Goal: Transaction & Acquisition: Purchase product/service

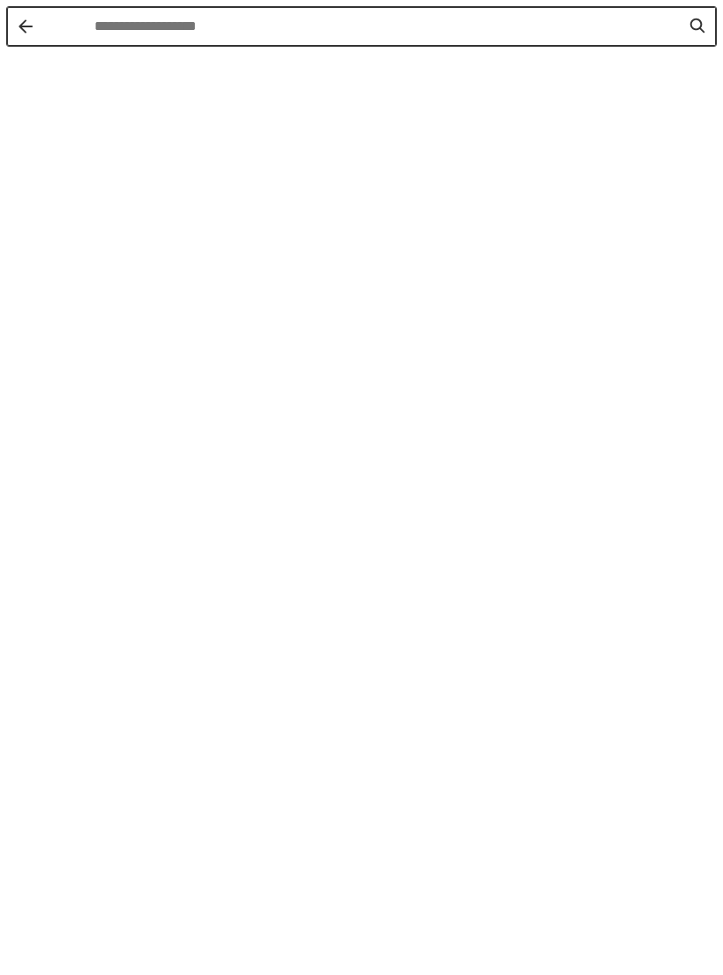
click at [27, 43] on div "Instant Search Results" at bounding box center [51, 26] width 86 height 37
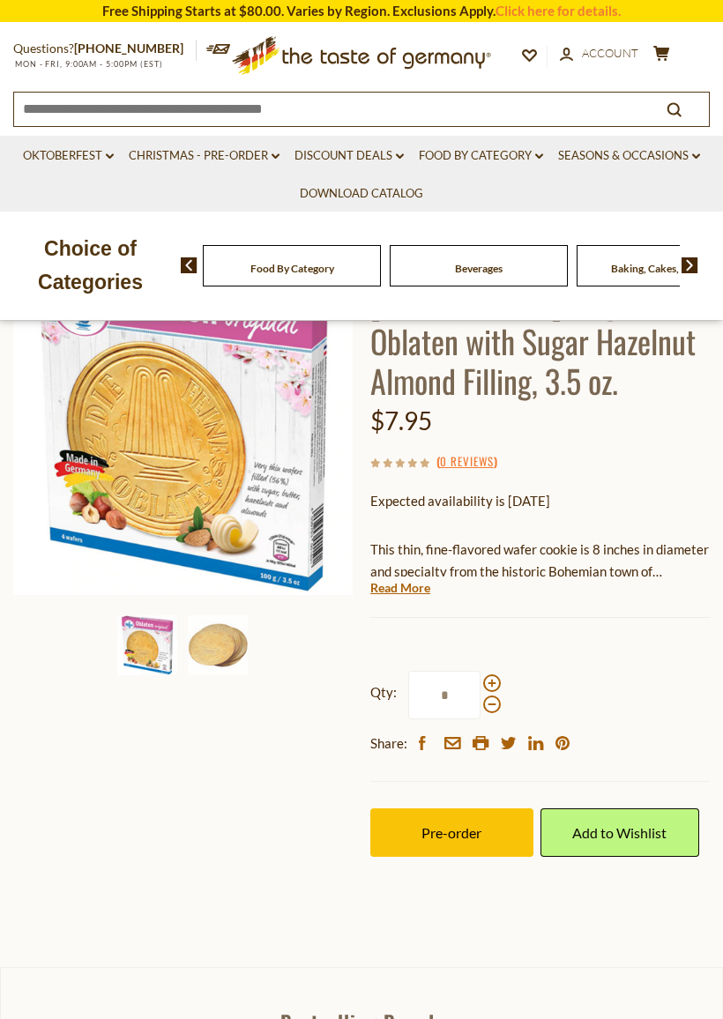
scroll to position [193, 0]
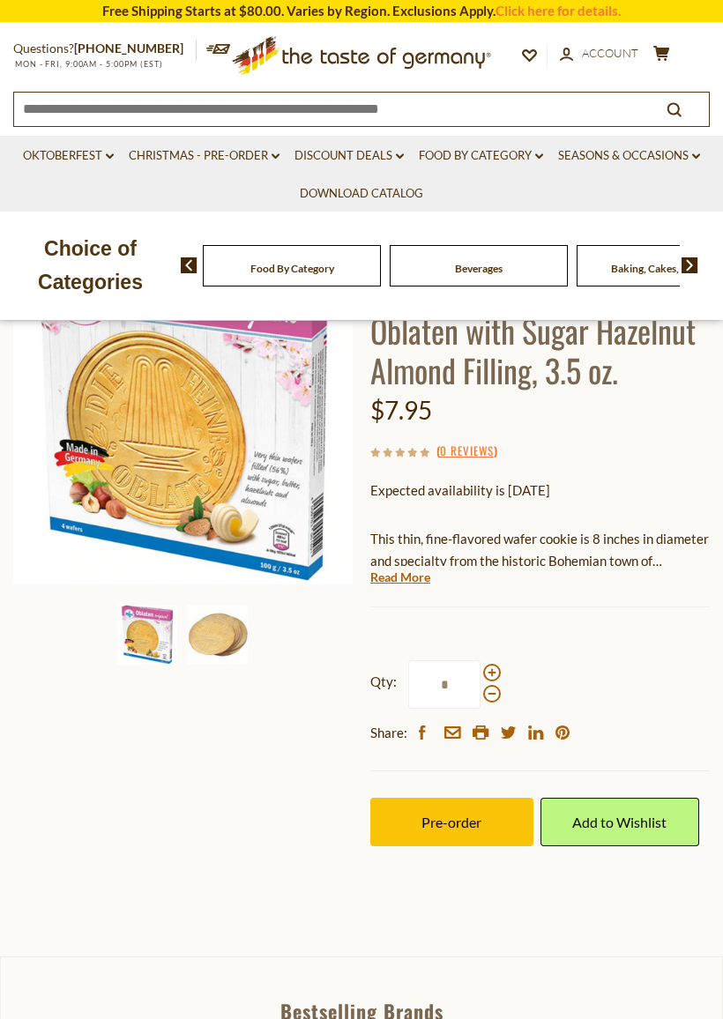
click at [481, 821] on span "Pre-order" at bounding box center [451, 821] width 60 height 17
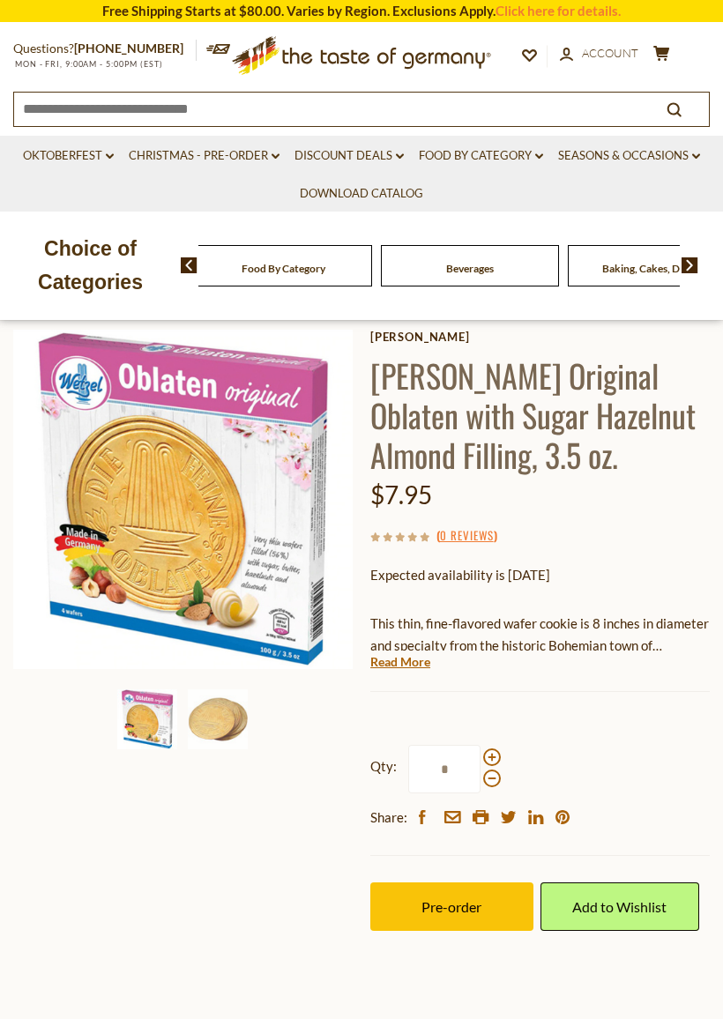
scroll to position [0, 0]
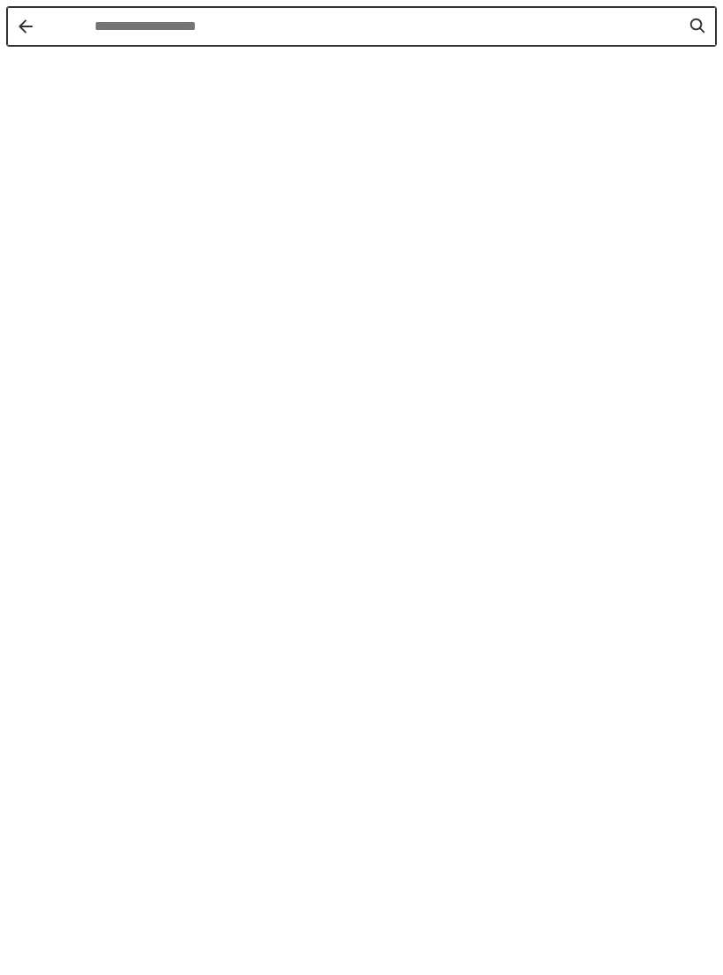
click at [22, 24] on button "Back" at bounding box center [26, 26] width 14 height 14
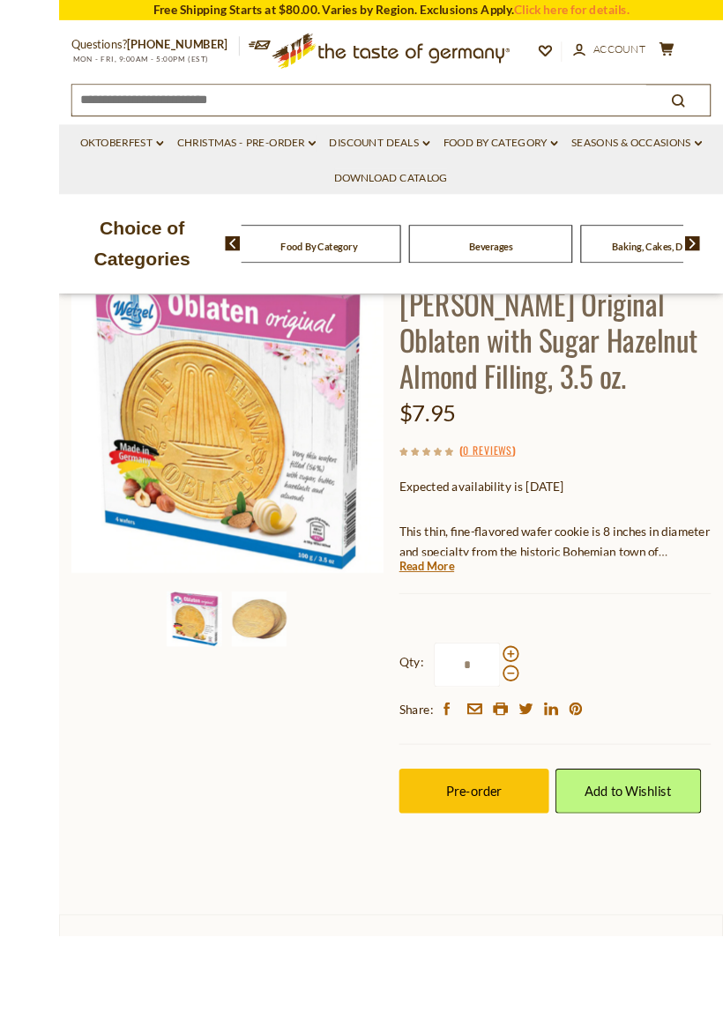
scroll to position [274, 0]
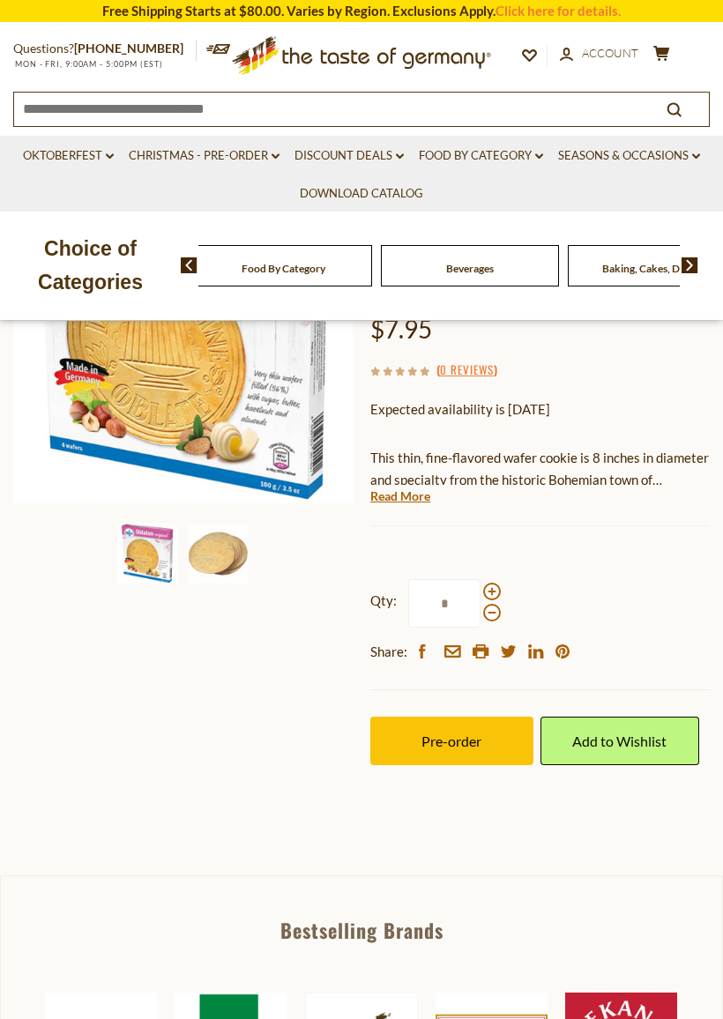
click at [458, 736] on span "Pre-order" at bounding box center [451, 740] width 60 height 17
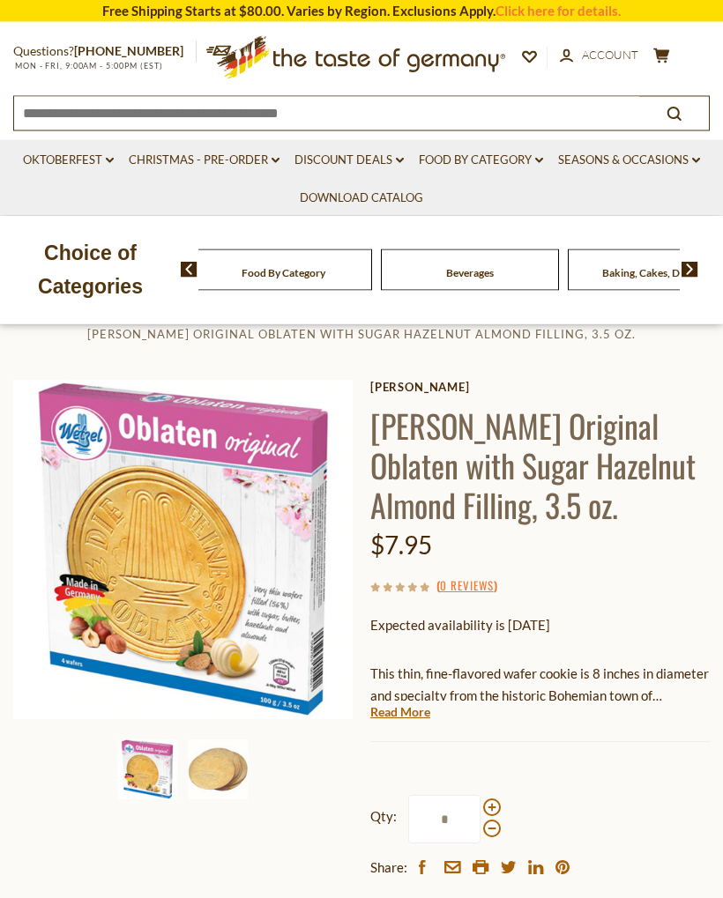
scroll to position [0, 0]
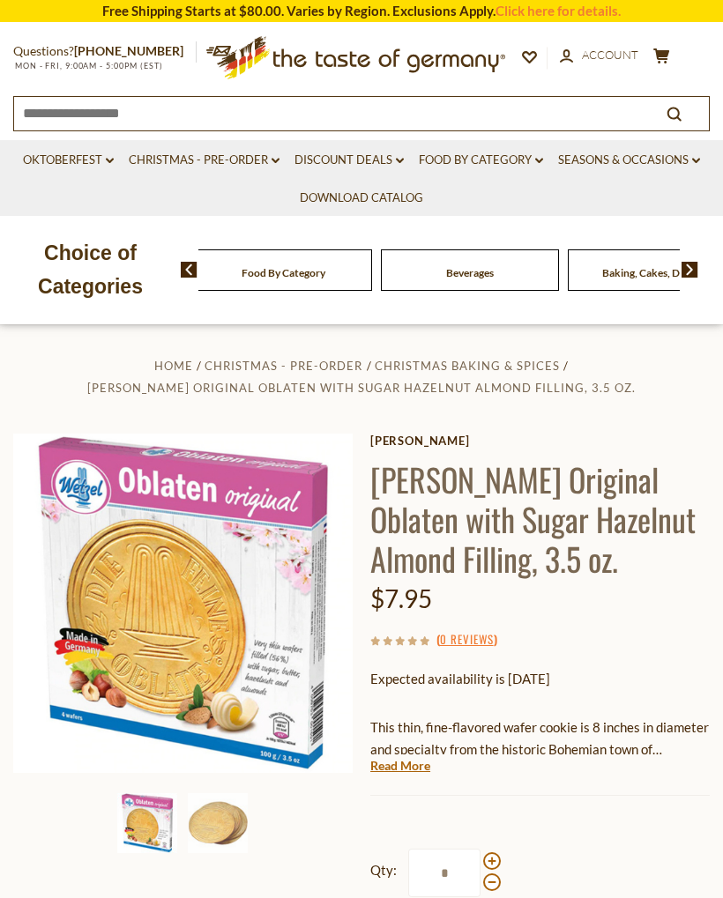
click at [670, 109] on icon "search_icon" at bounding box center [673, 114] width 15 height 15
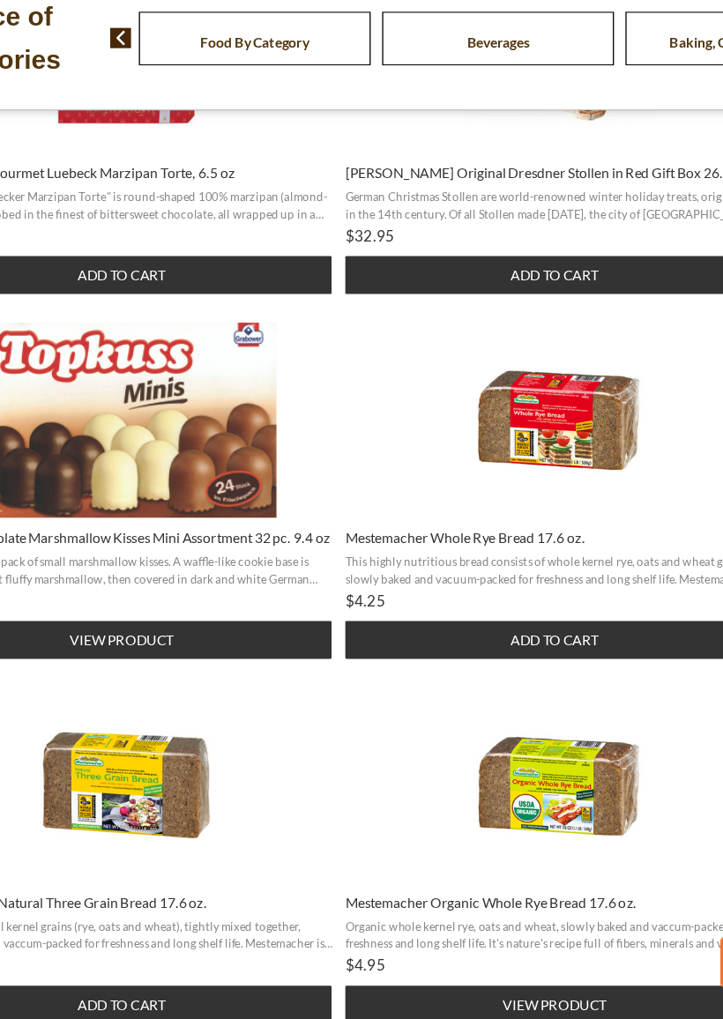
scroll to position [1341, 0]
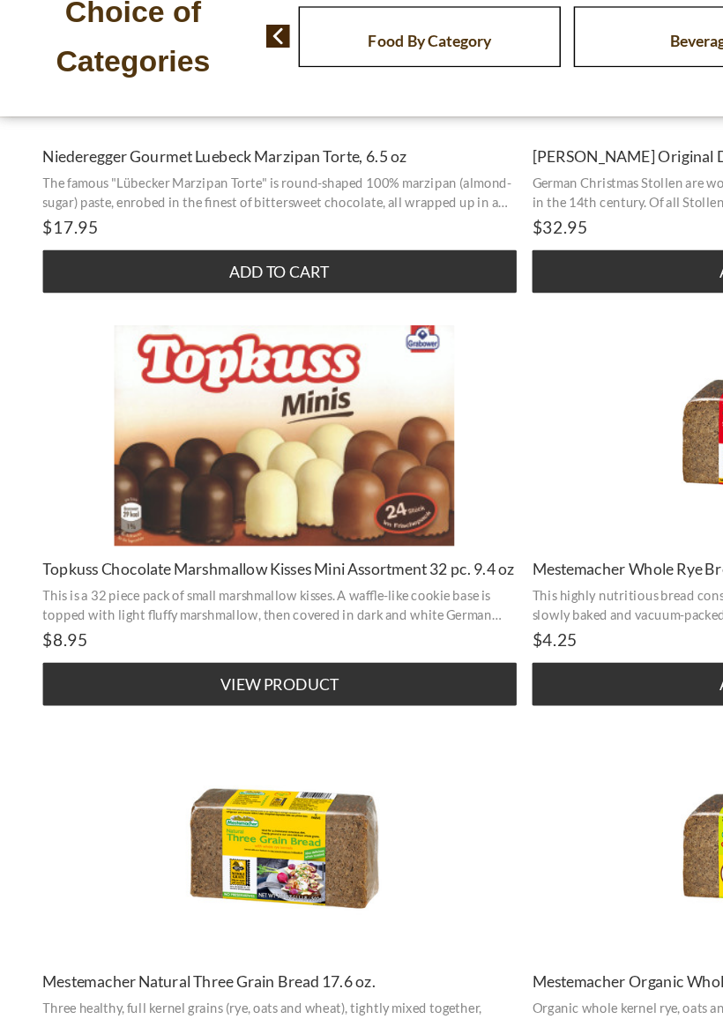
click at [168, 691] on button "View product" at bounding box center [190, 705] width 322 height 29
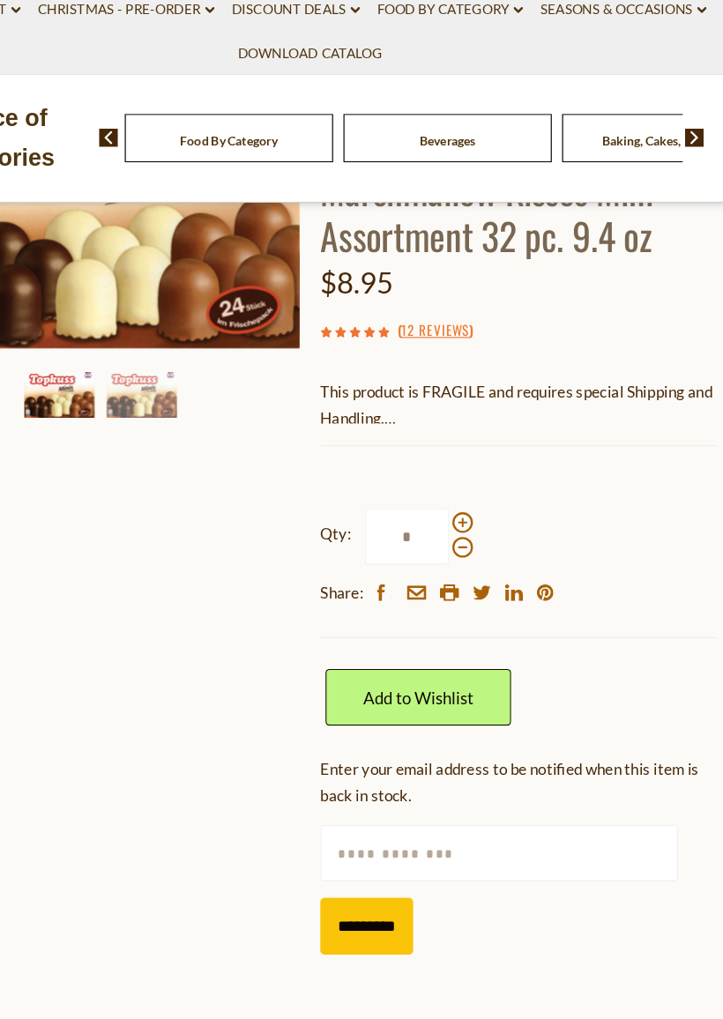
scroll to position [211, 0]
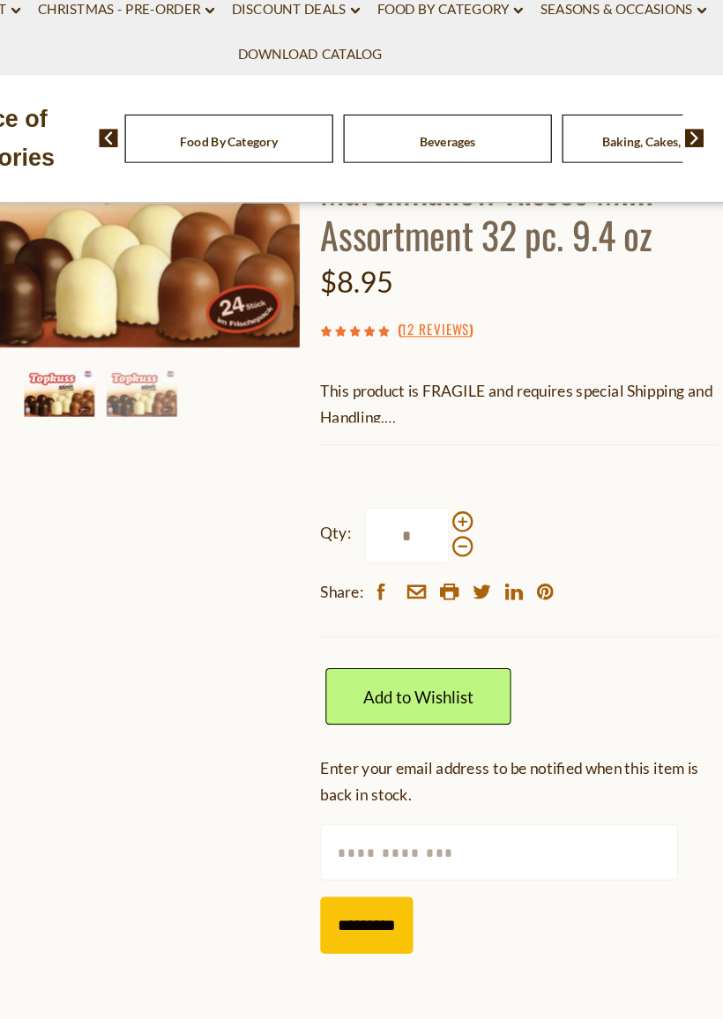
click at [300, 184] on link "Download Catalog" at bounding box center [361, 193] width 123 height 19
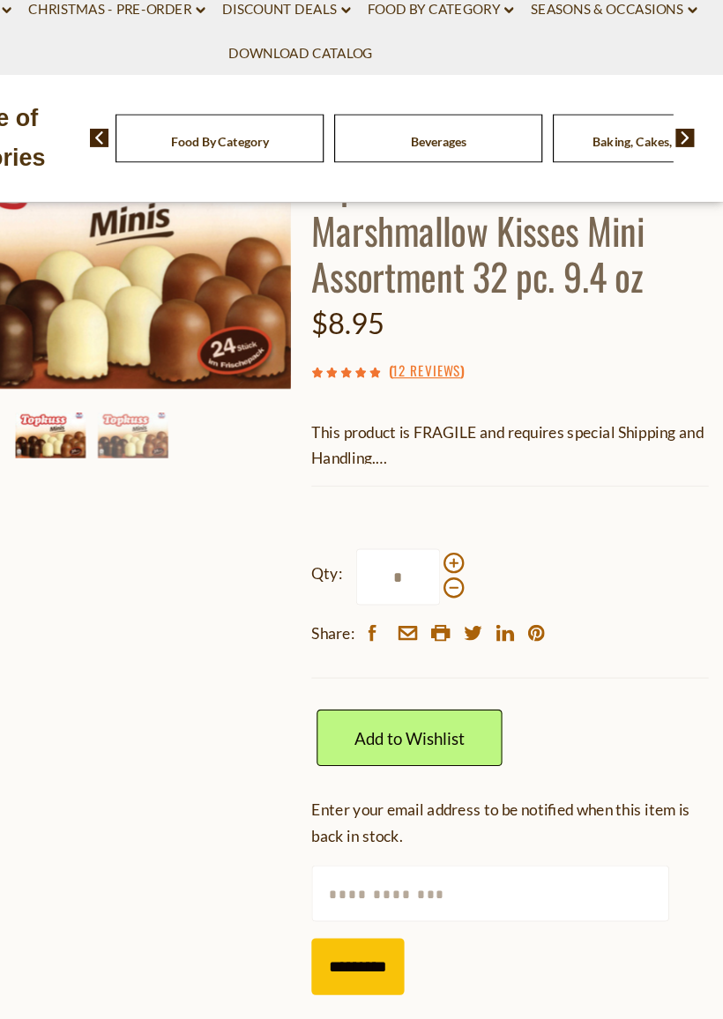
scroll to position [181, 0]
click at [387, 752] on link "Add to Wishlist" at bounding box center [453, 776] width 159 height 48
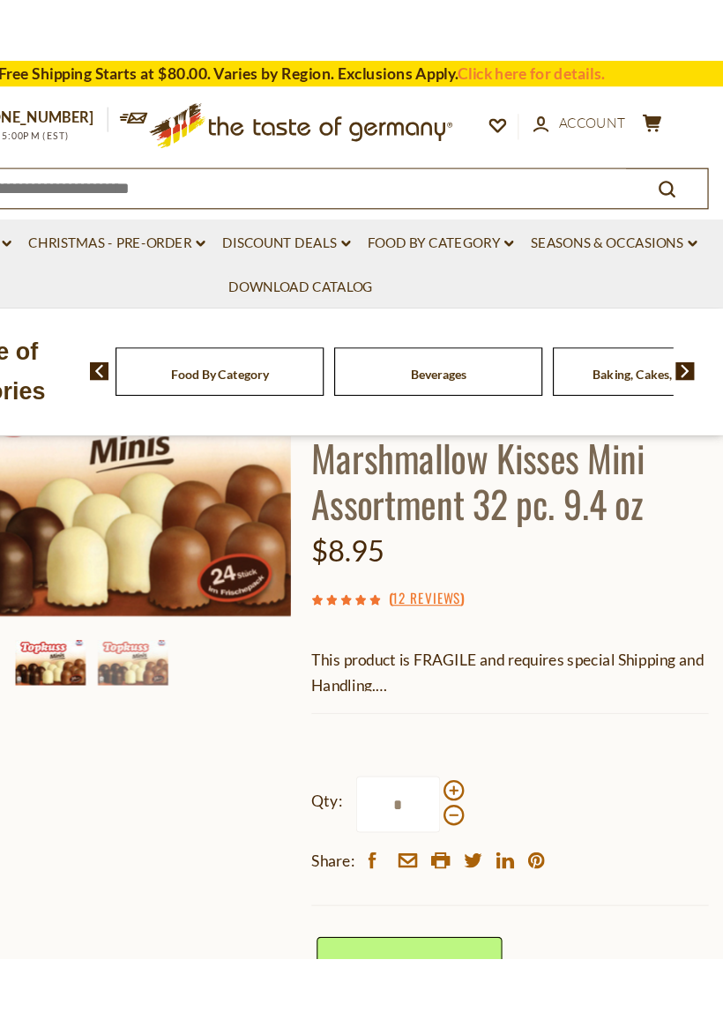
scroll to position [184, 0]
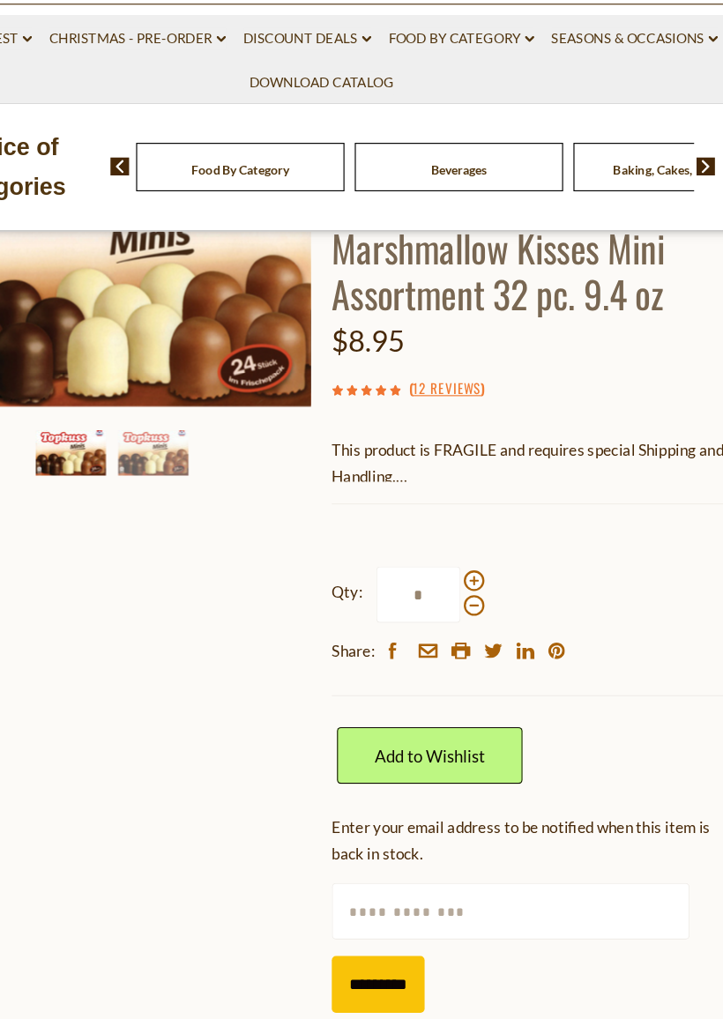
click at [413, 745] on link "Add to Wishlist" at bounding box center [453, 769] width 159 height 48
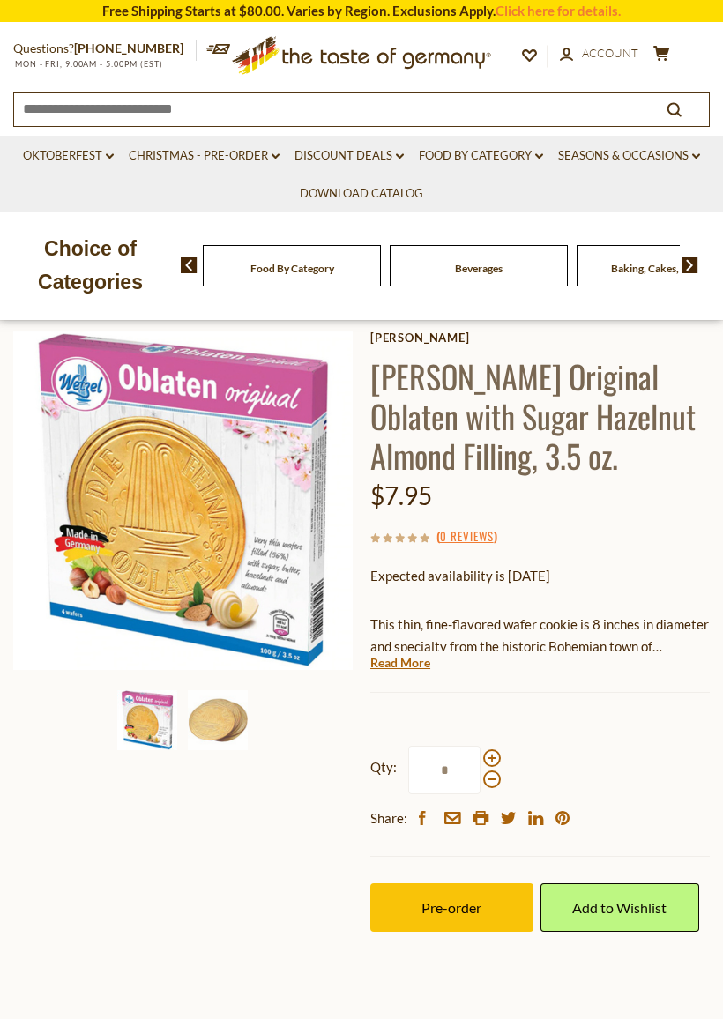
scroll to position [102, 0]
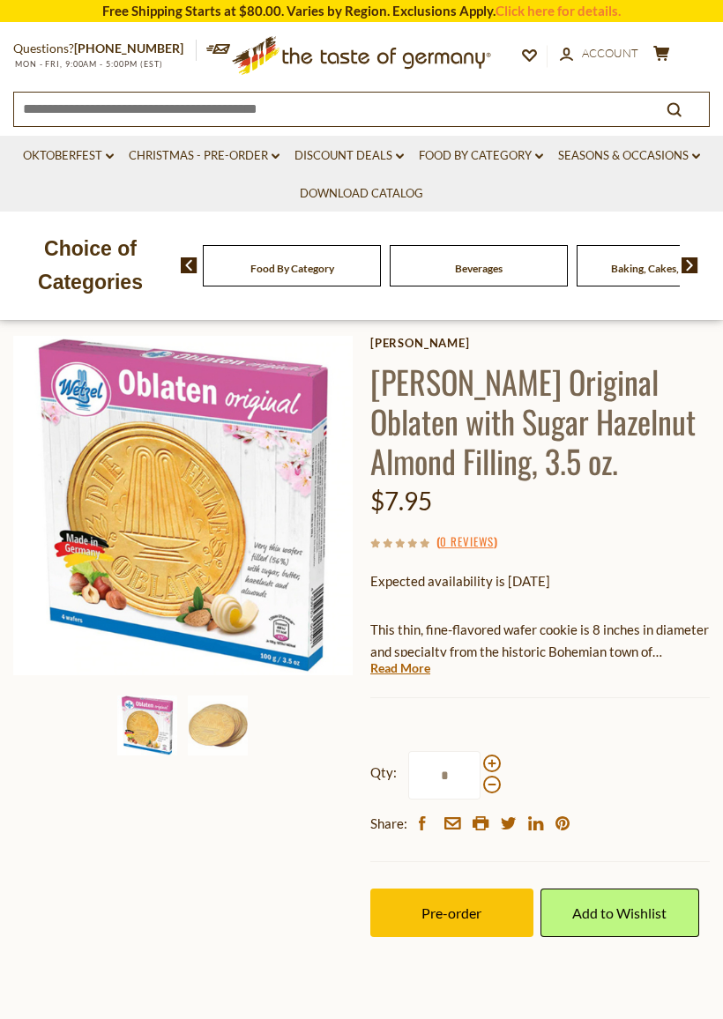
click at [218, 730] on img at bounding box center [218, 725] width 60 height 60
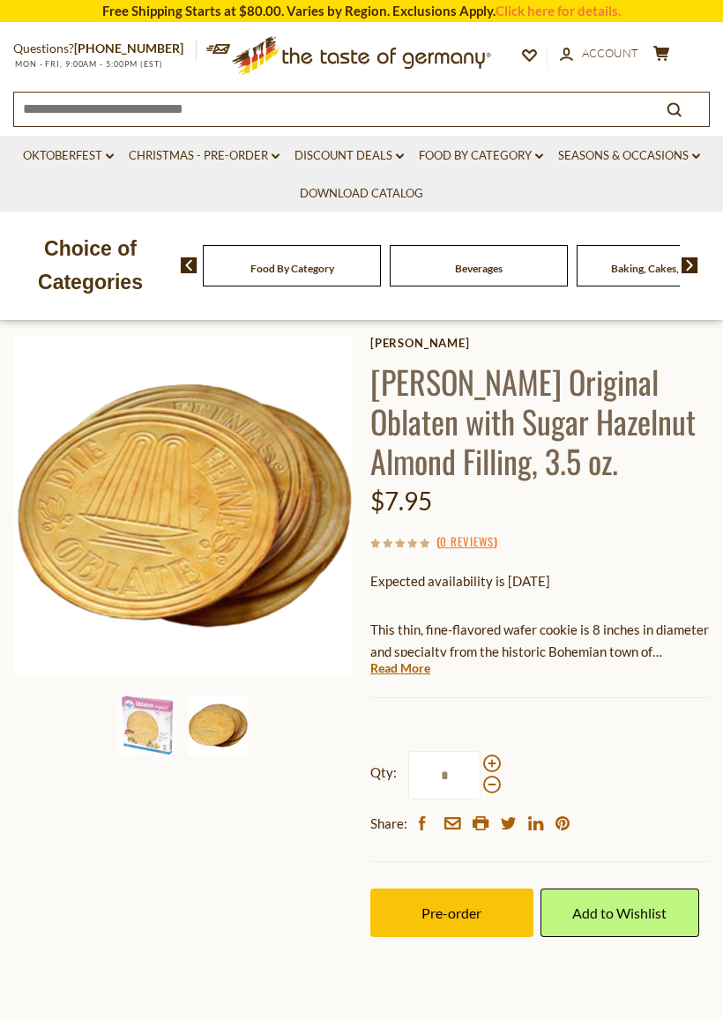
click at [471, 897] on span "Pre-order" at bounding box center [451, 912] width 60 height 17
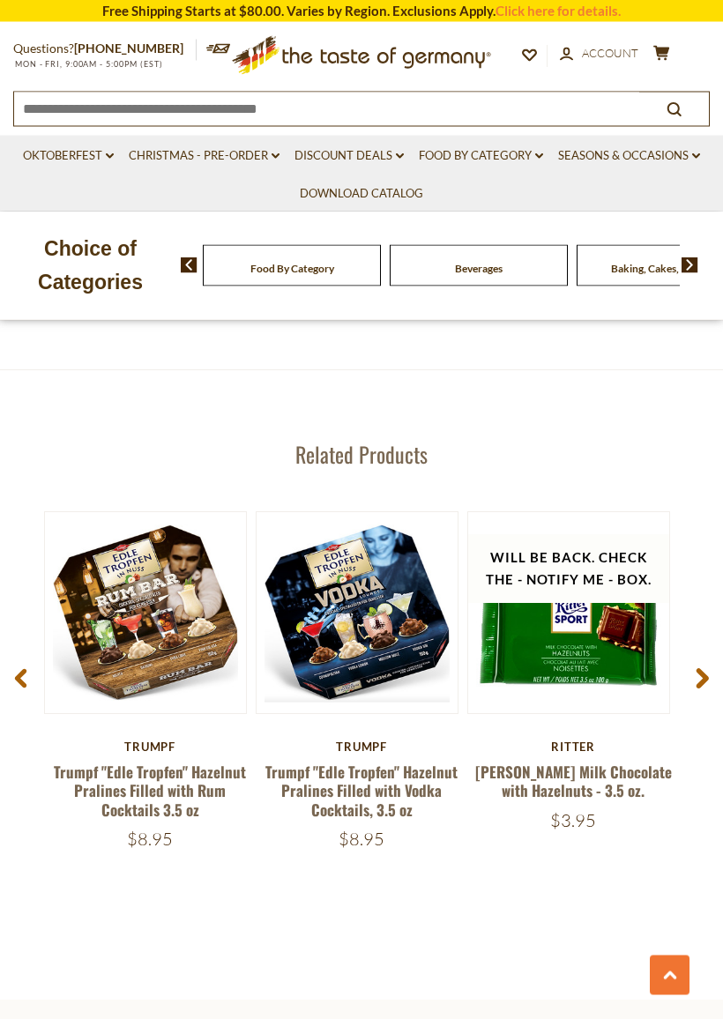
scroll to position [2266, 0]
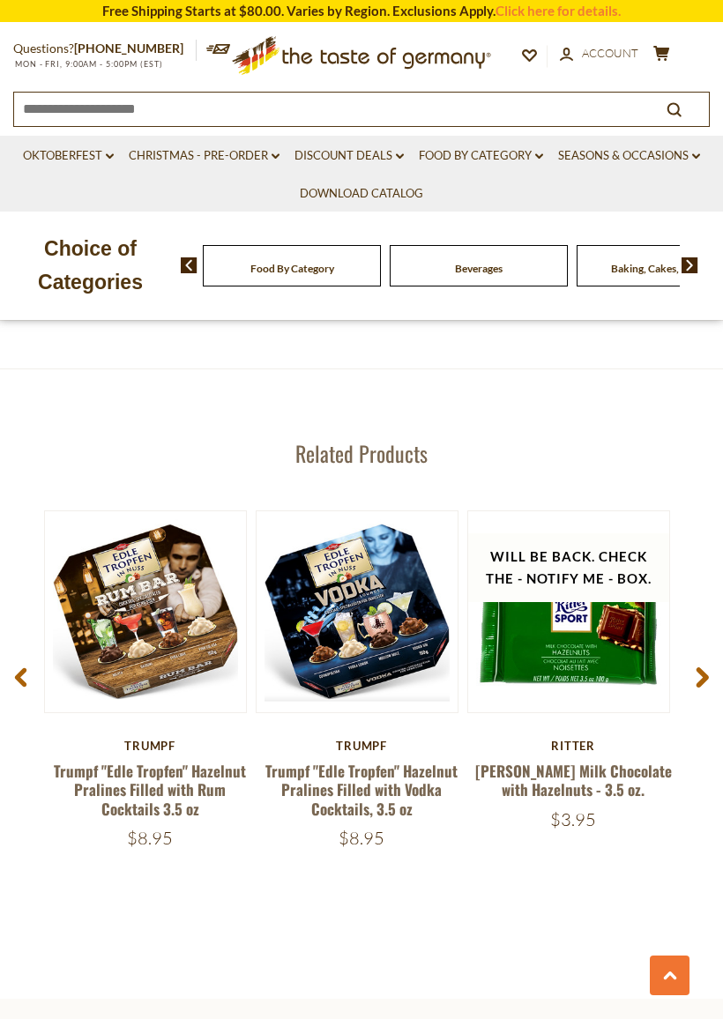
click at [85, 760] on link "Trumpf "Edle Tropfen" Hazelnut Pralines Filled with Rum Cocktails 3.5 oz" at bounding box center [150, 790] width 192 height 60
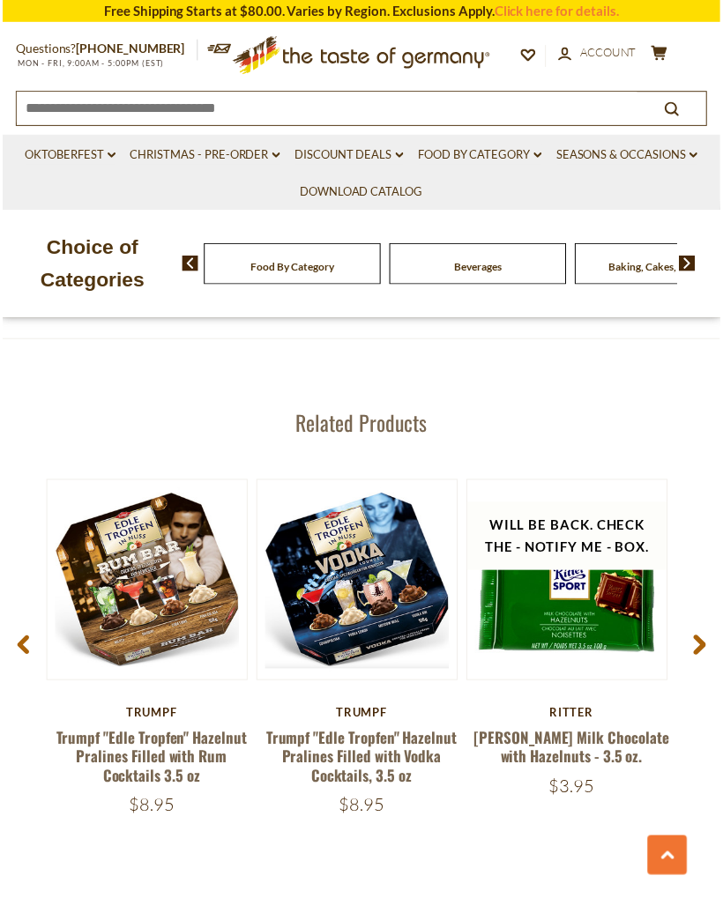
scroll to position [2296, 0]
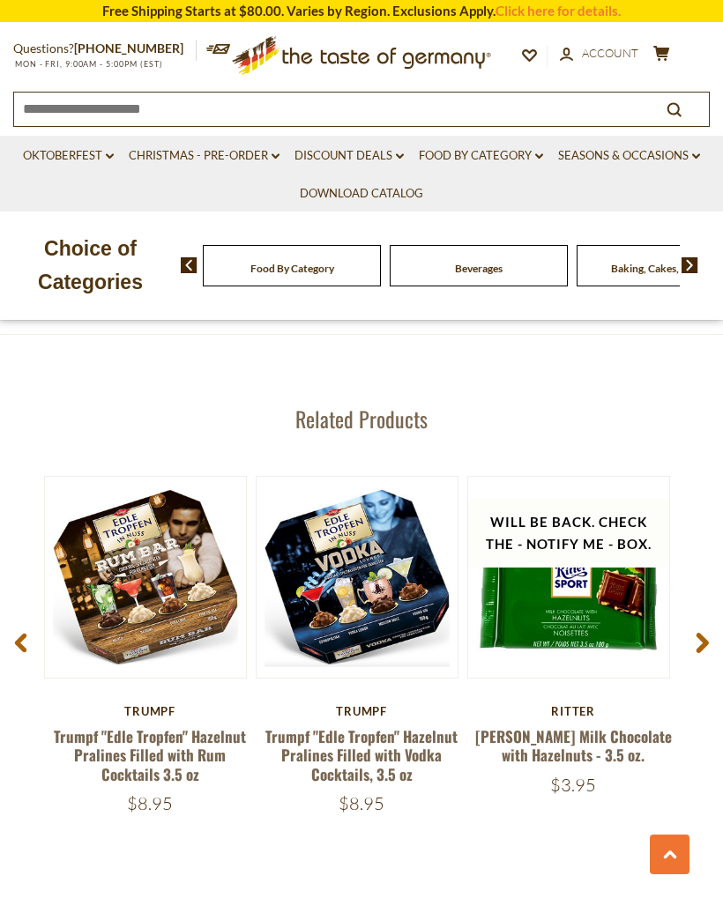
click at [691, 635] on span at bounding box center [701, 646] width 41 height 56
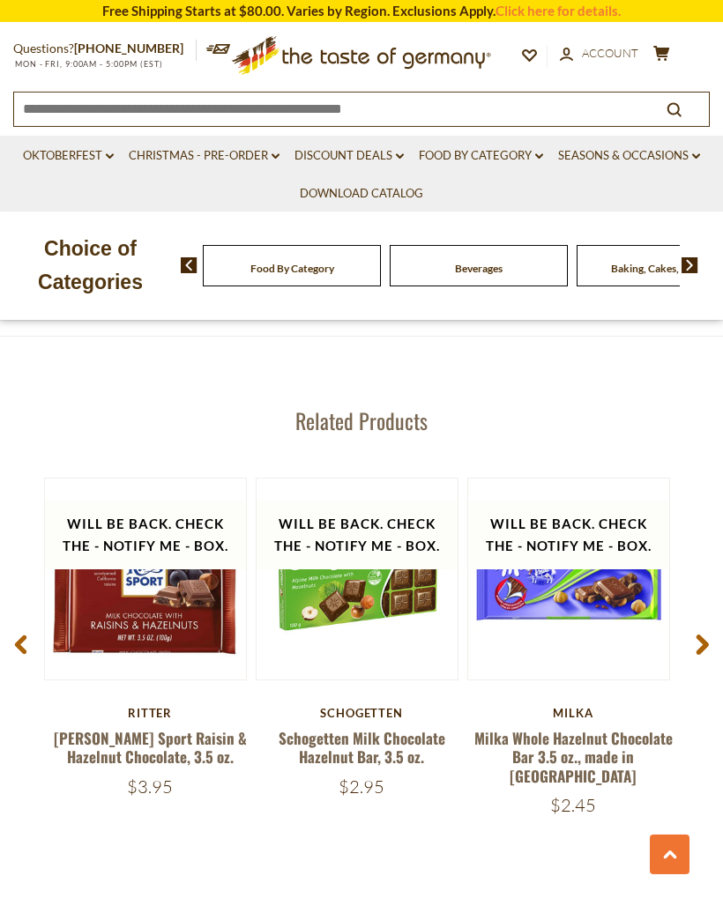
scroll to position [2299, 0]
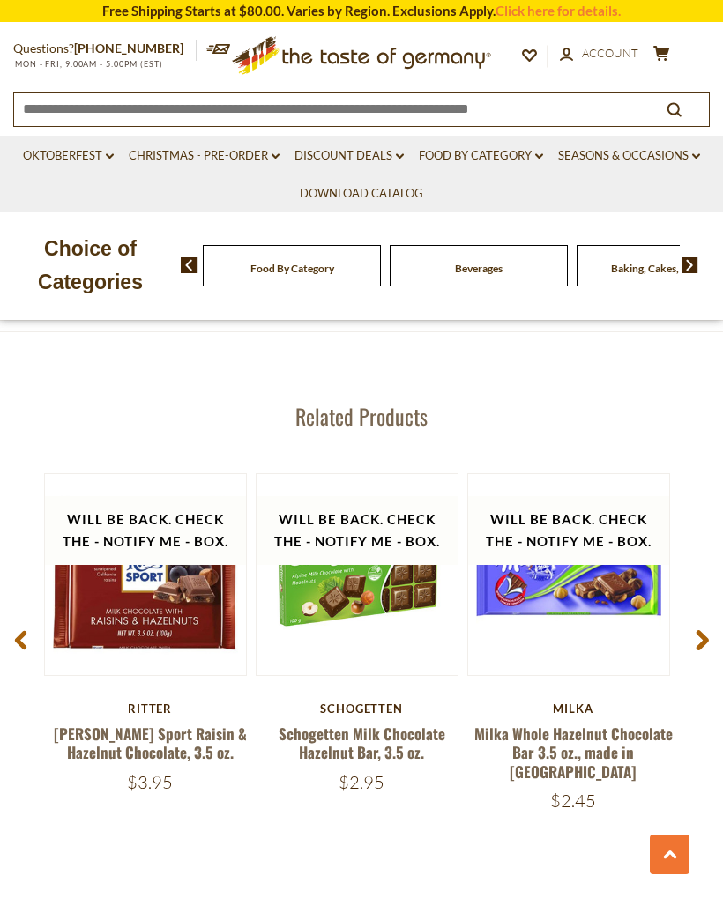
click at [697, 629] on icon at bounding box center [701, 639] width 13 height 21
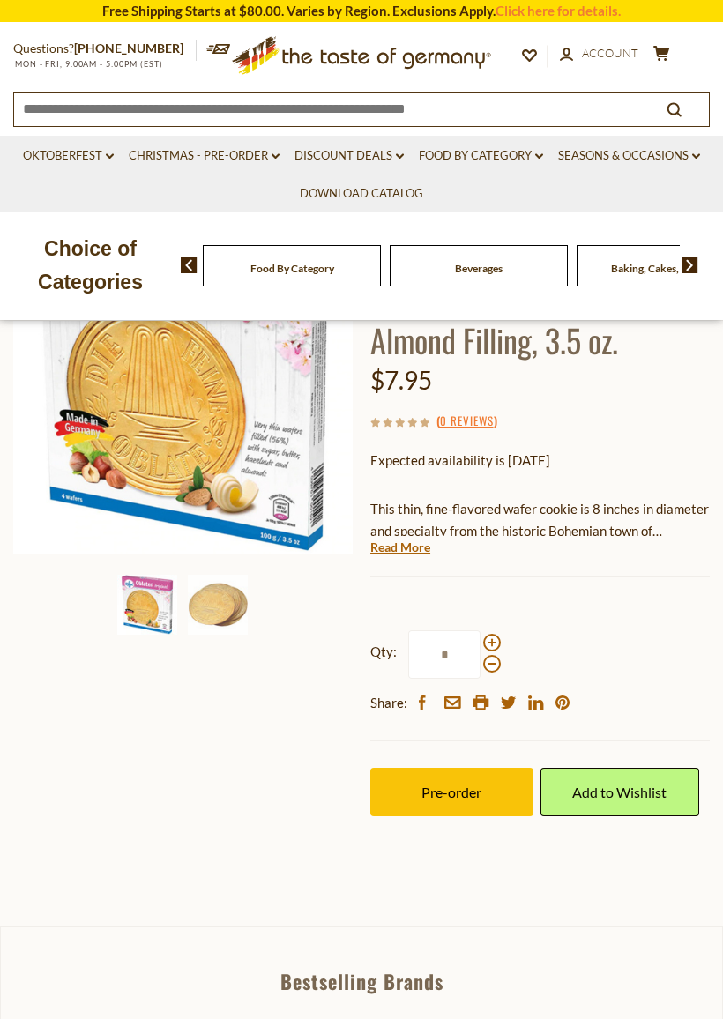
scroll to position [228, 0]
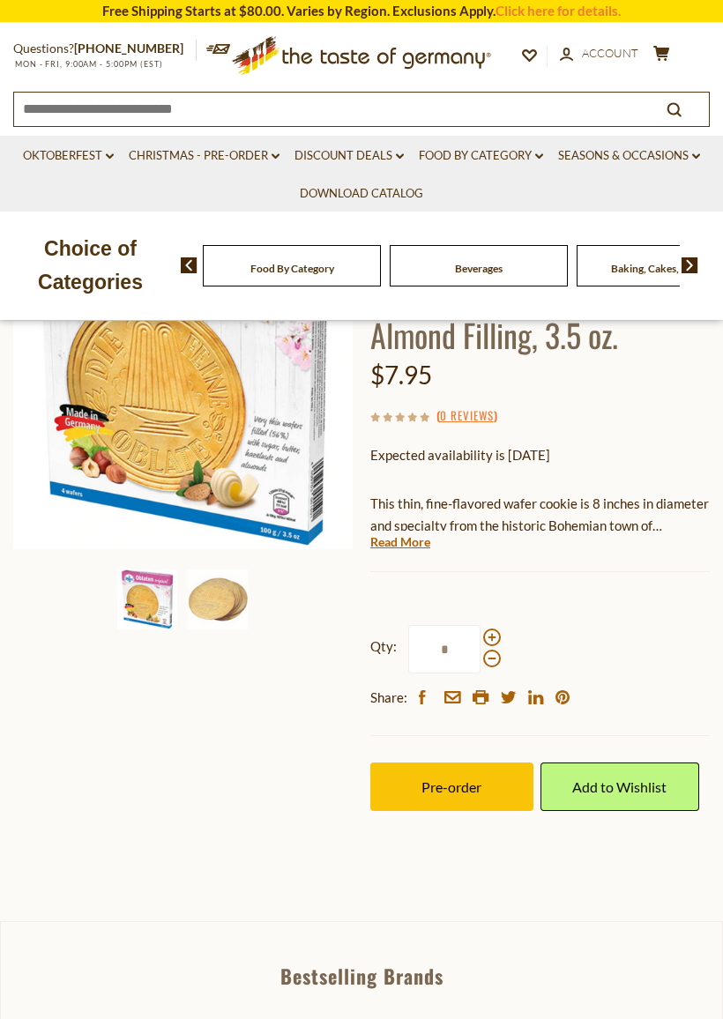
click at [488, 786] on button "Pre-order" at bounding box center [451, 786] width 163 height 48
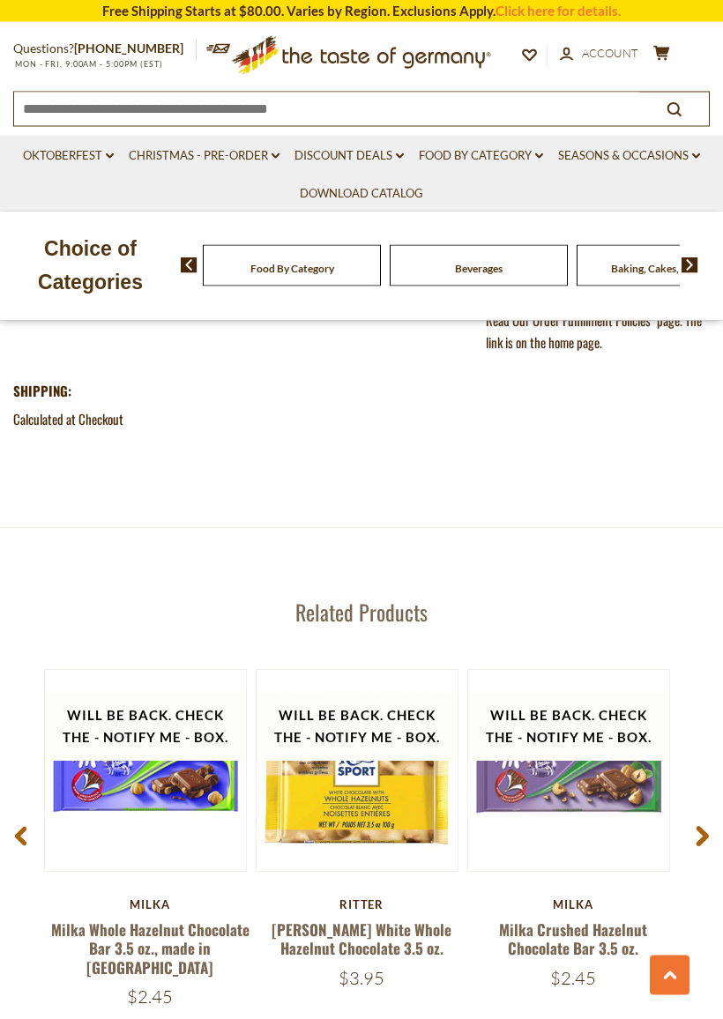
scroll to position [2108, 0]
